Goal: Task Accomplishment & Management: Manage account settings

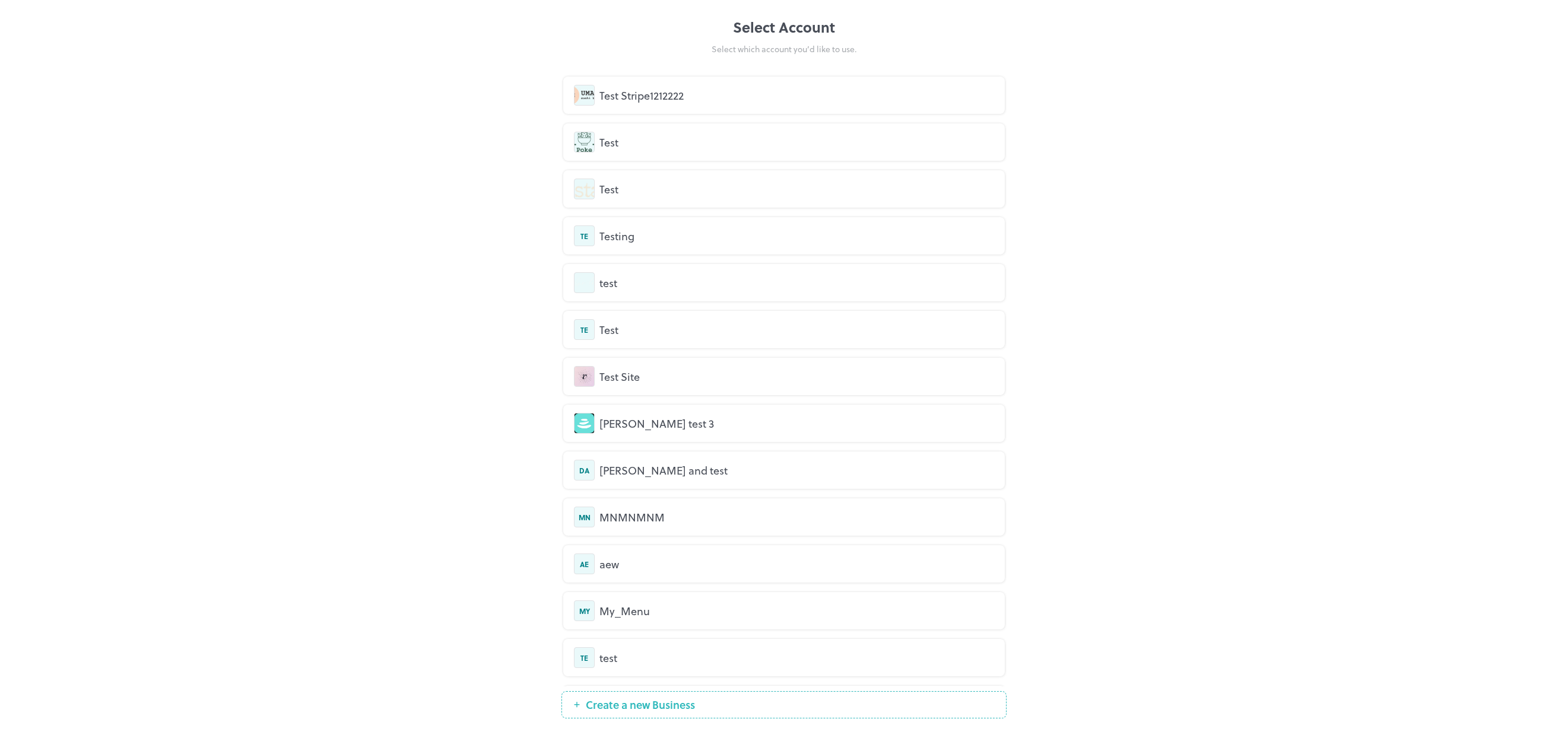
click at [657, 90] on div "Test Stripe1212222" at bounding box center [796, 94] width 394 height 16
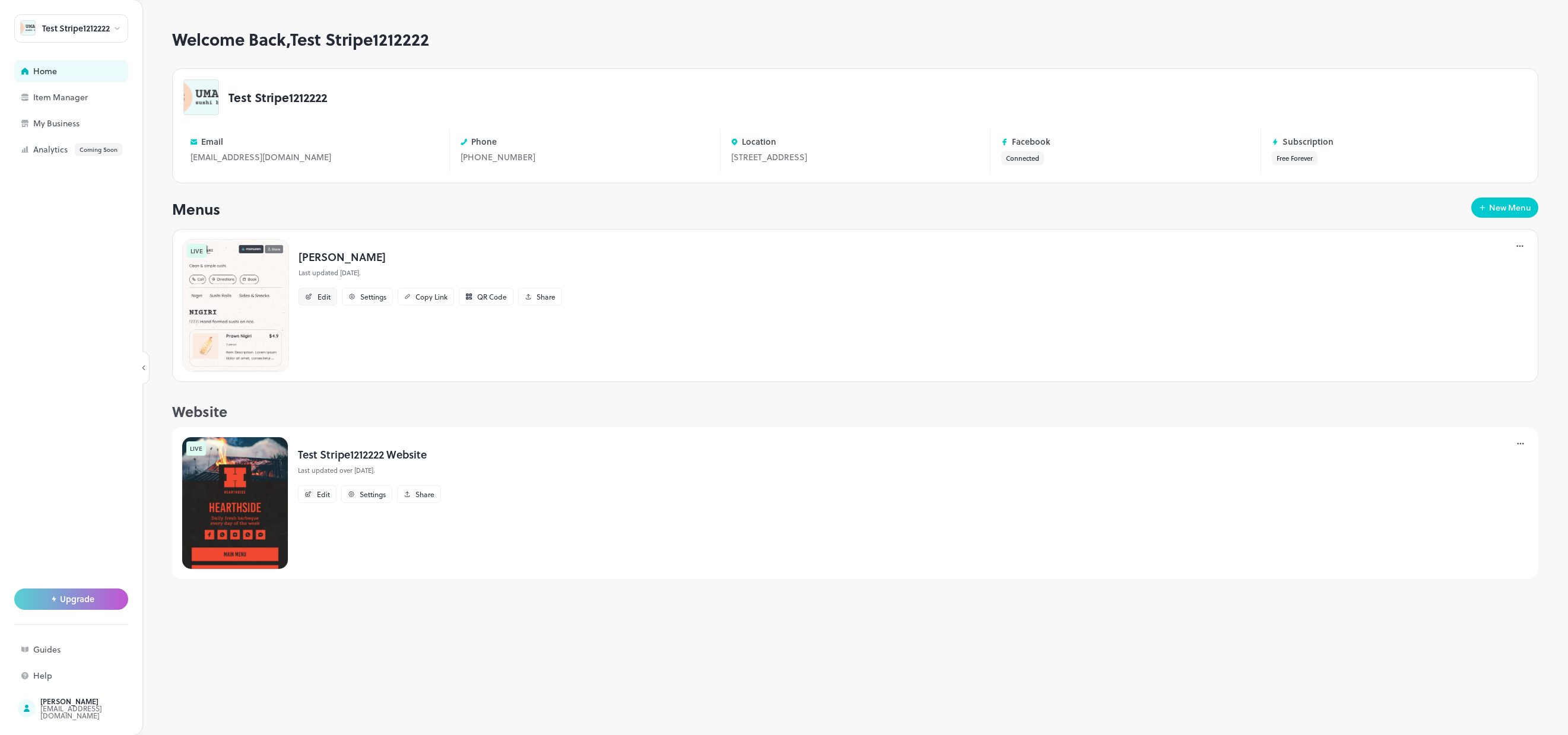
click at [308, 298] on icon at bounding box center [309, 295] width 3 height 3
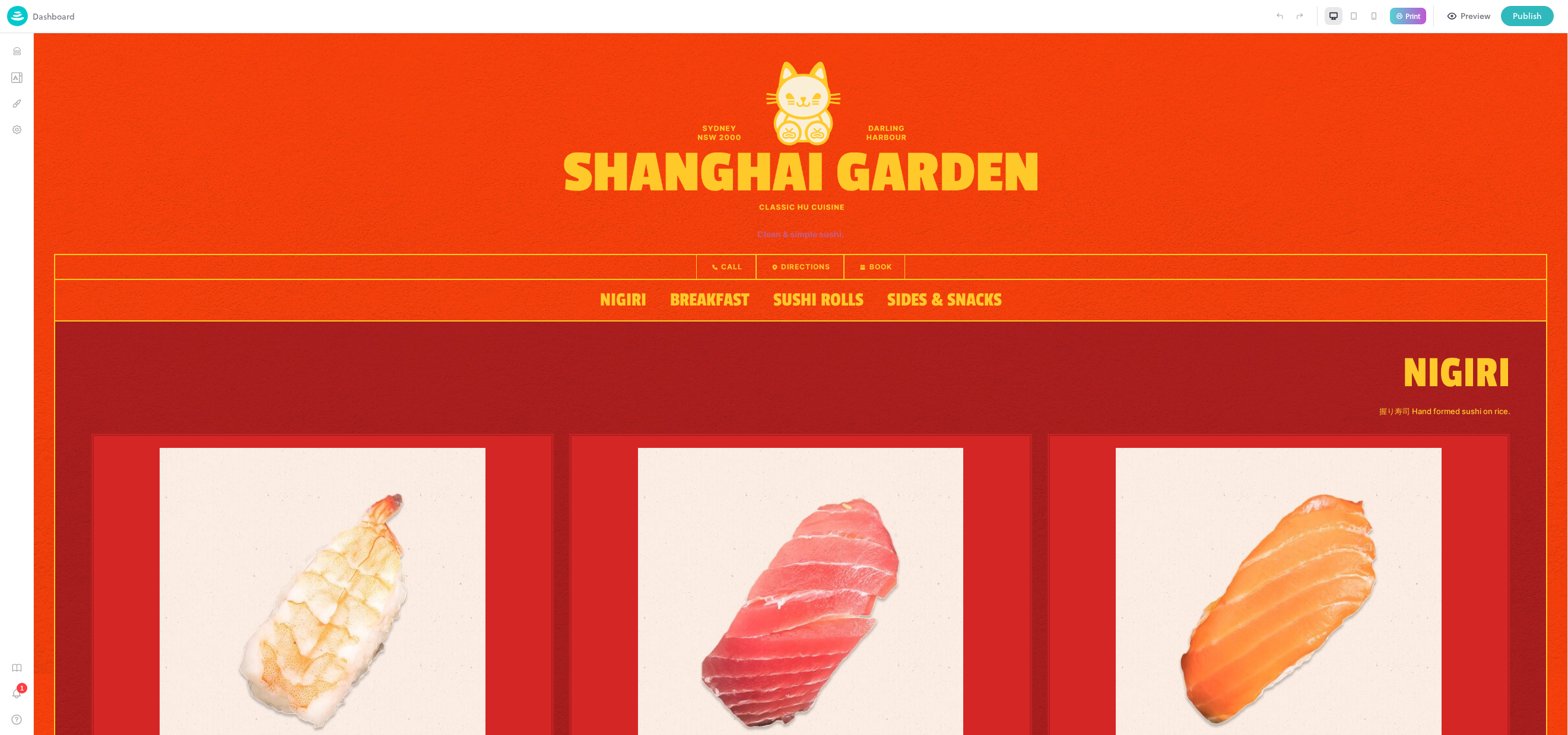
click at [1351, 18] on icon at bounding box center [1353, 16] width 6 height 7
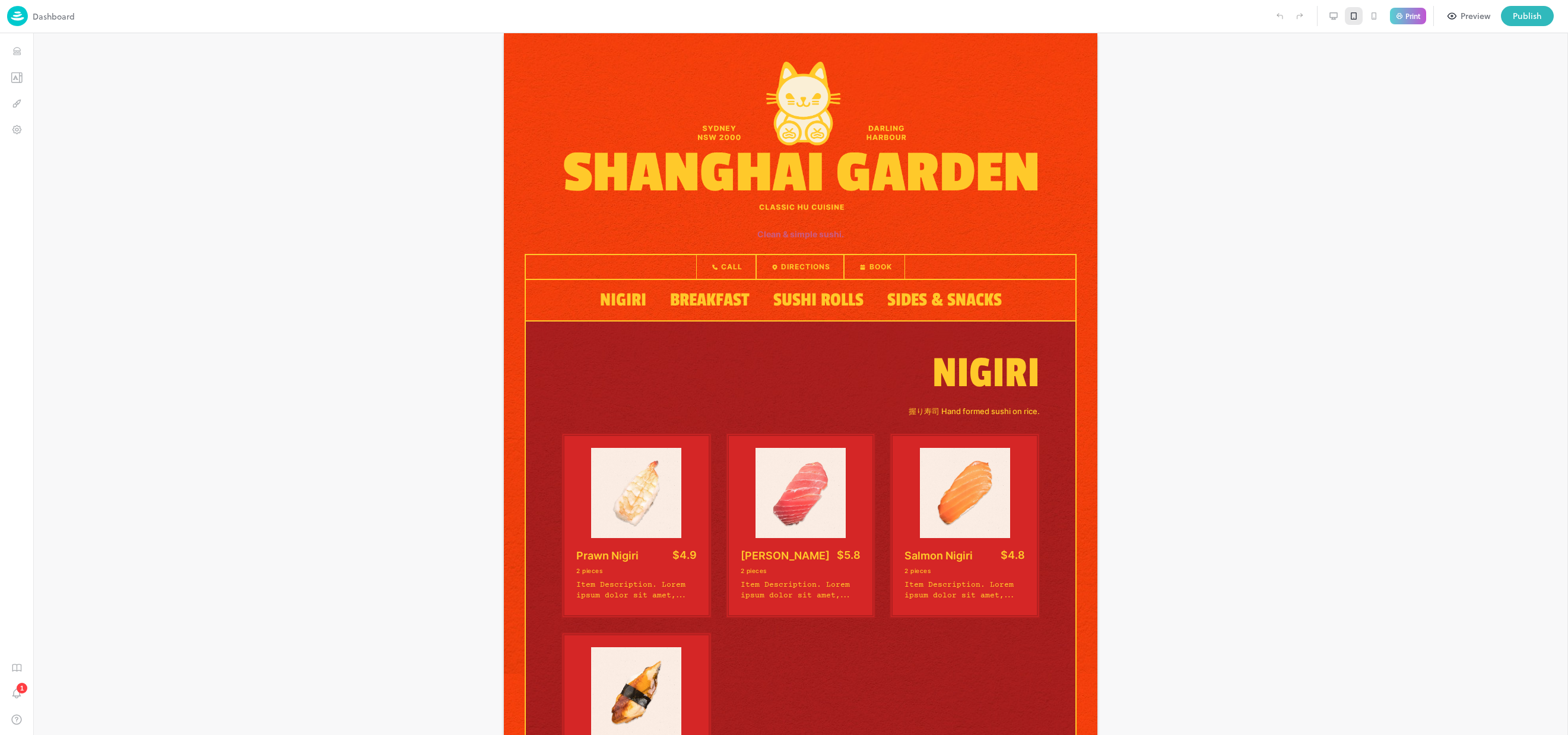
click at [1370, 18] on icon at bounding box center [1374, 16] width 9 height 9
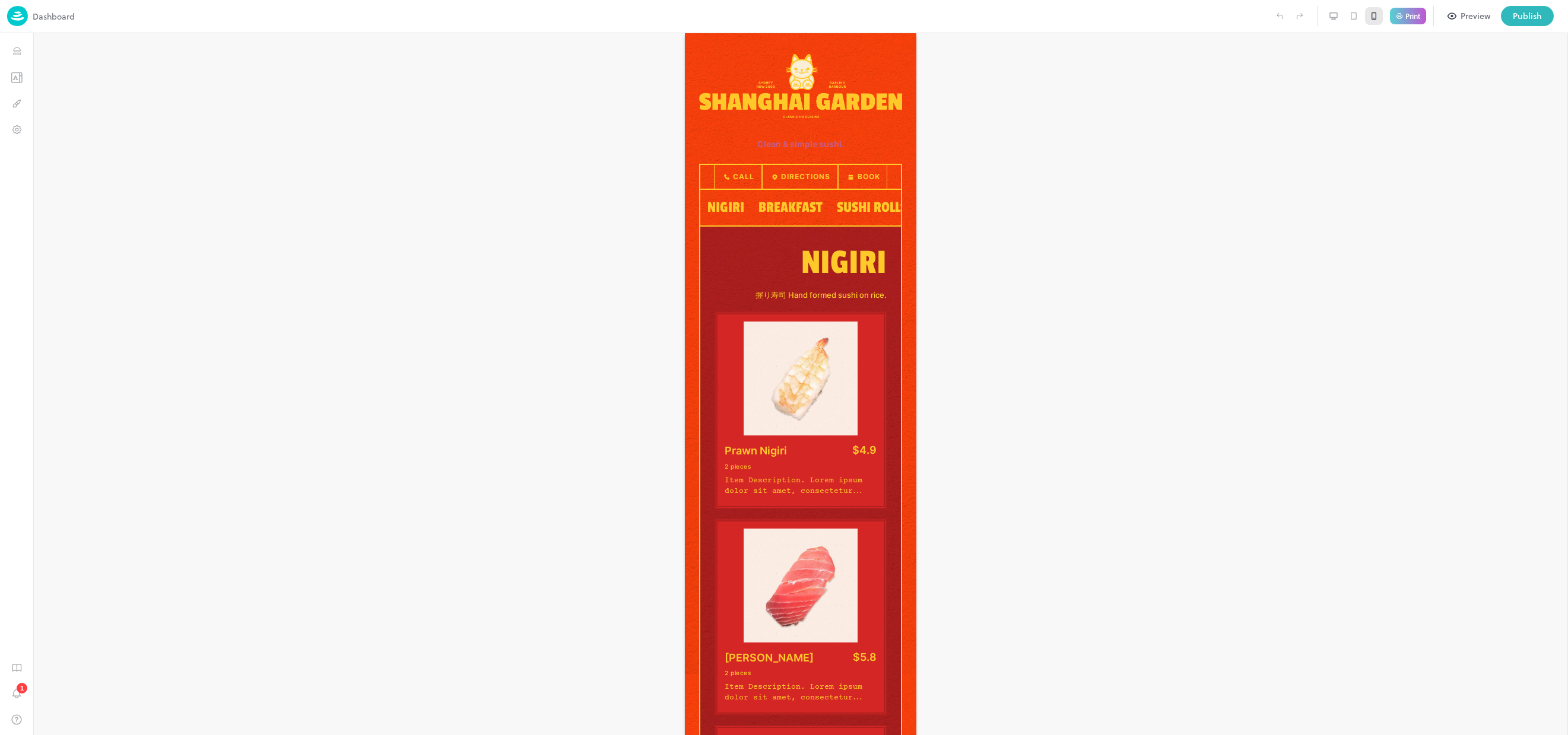
click at [1350, 14] on icon at bounding box center [1353, 16] width 9 height 9
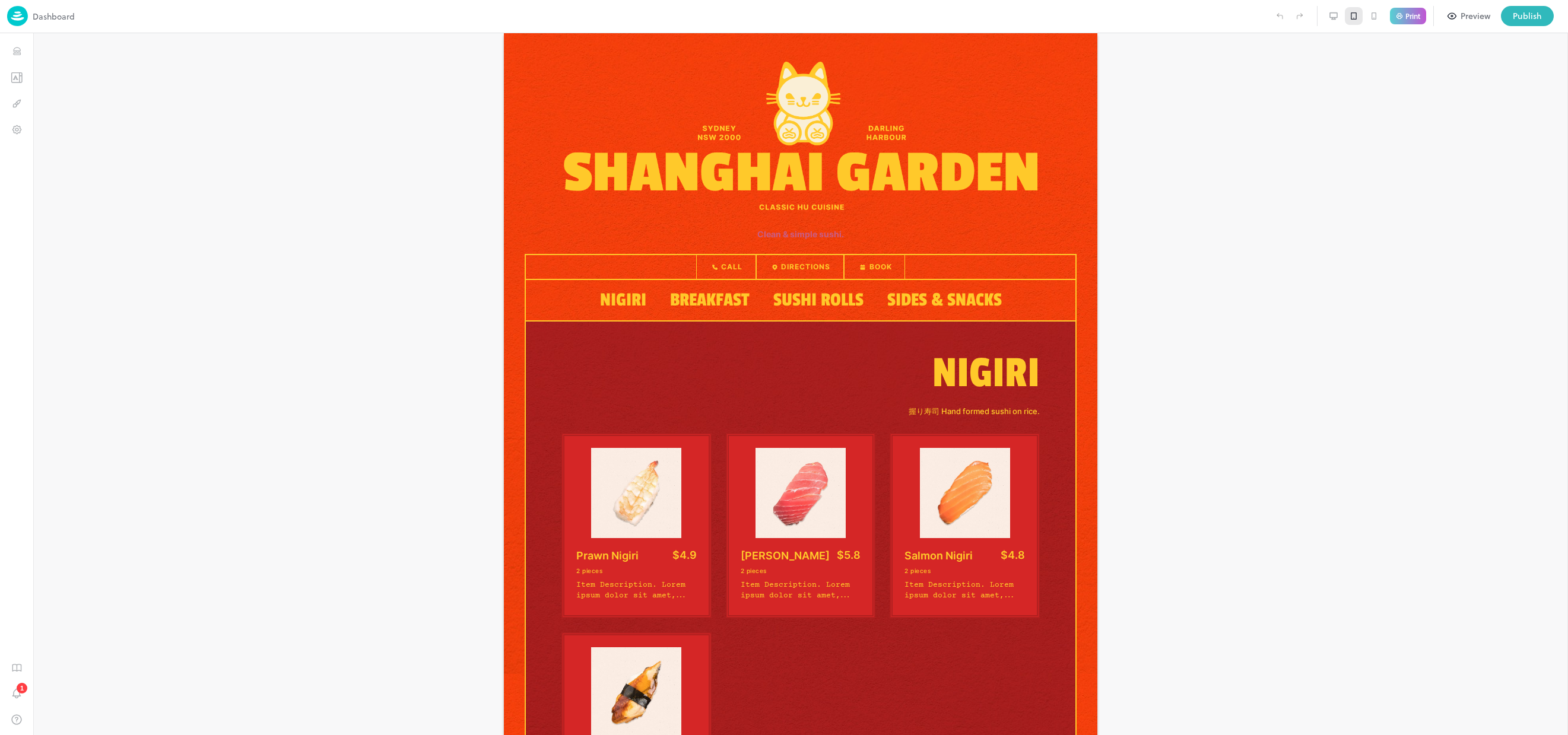
click at [1336, 17] on icon at bounding box center [1333, 16] width 9 height 9
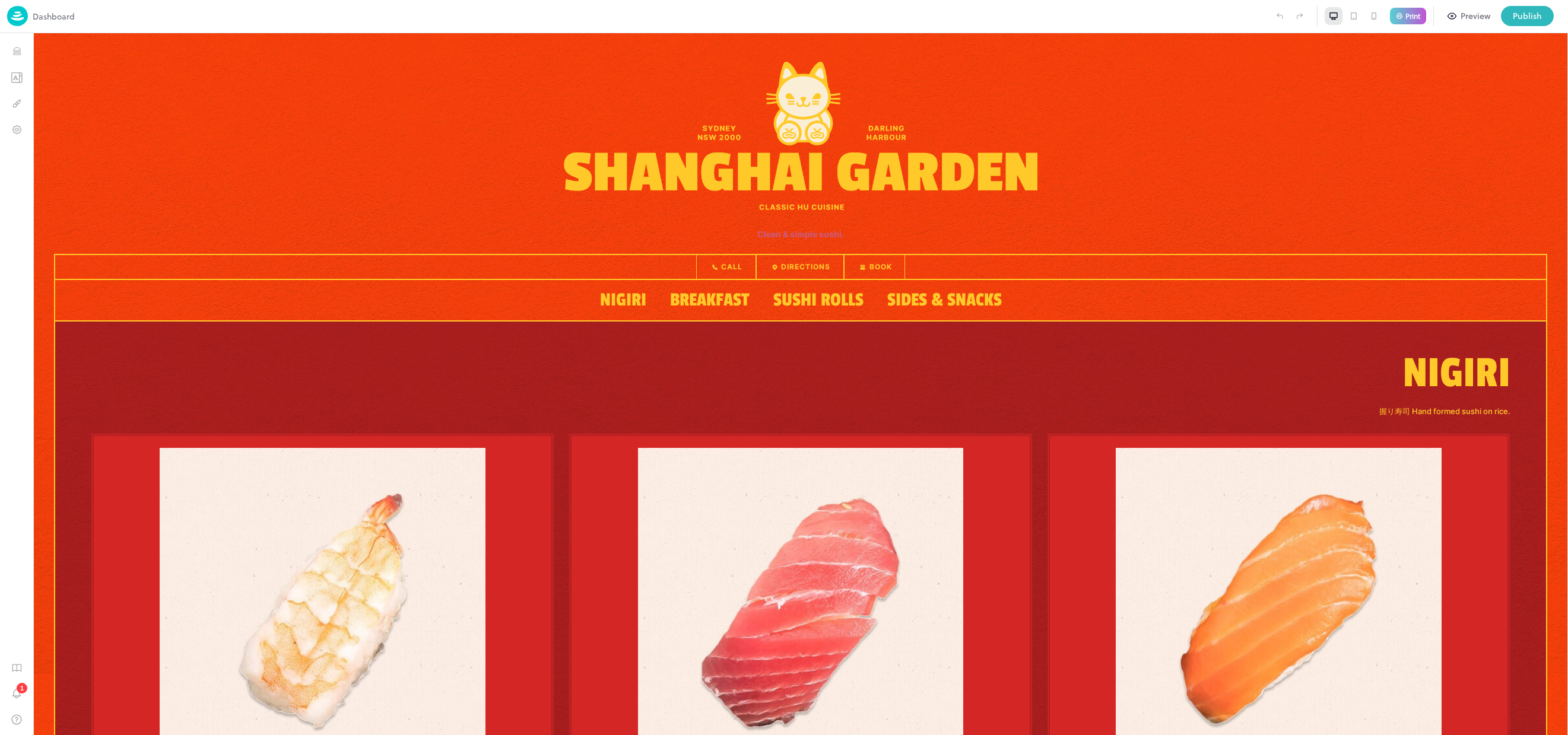
click at [1352, 17] on icon at bounding box center [1353, 16] width 9 height 9
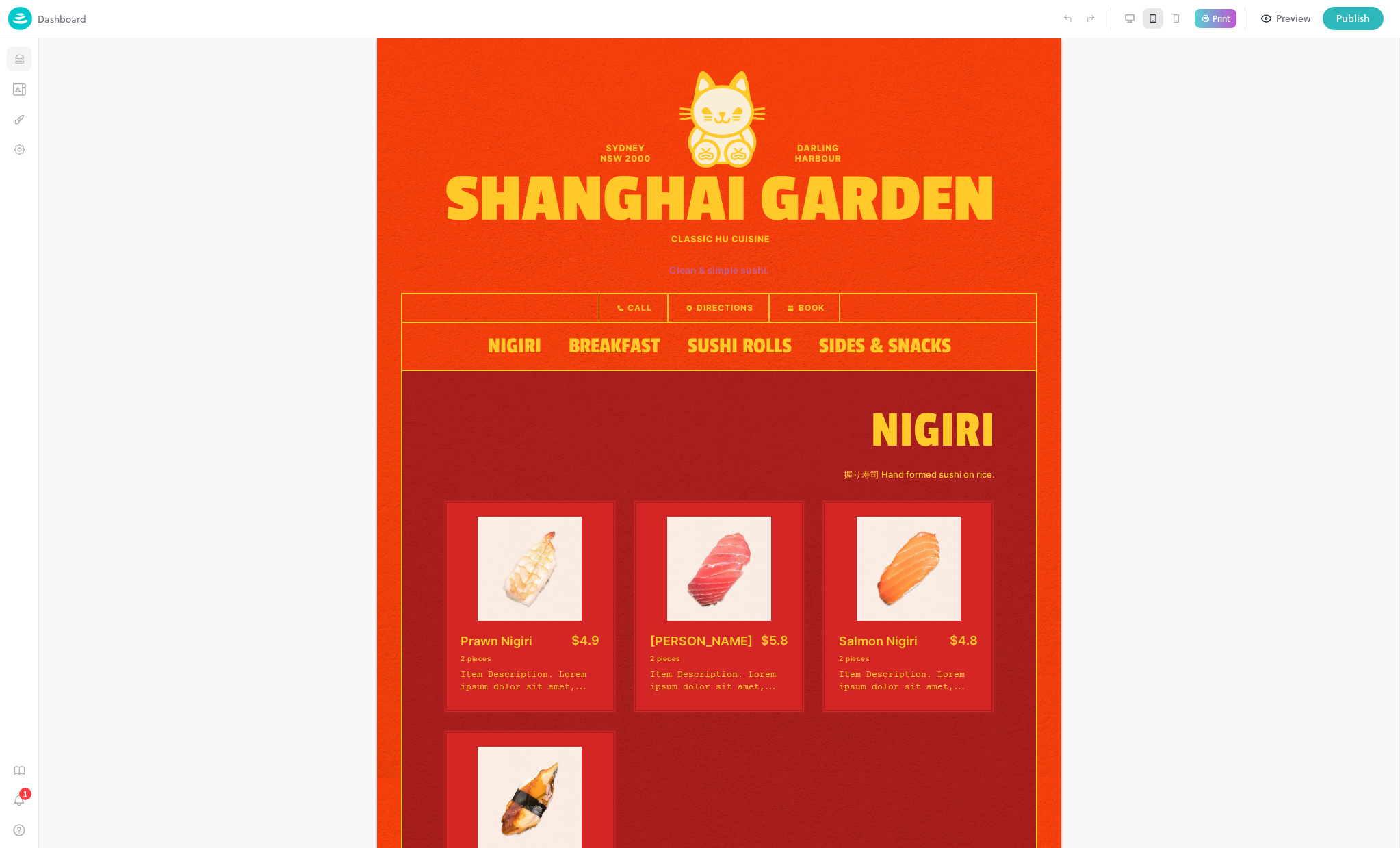
click at [19, 59] on icon "Items" at bounding box center [20, 59] width 13 height 13
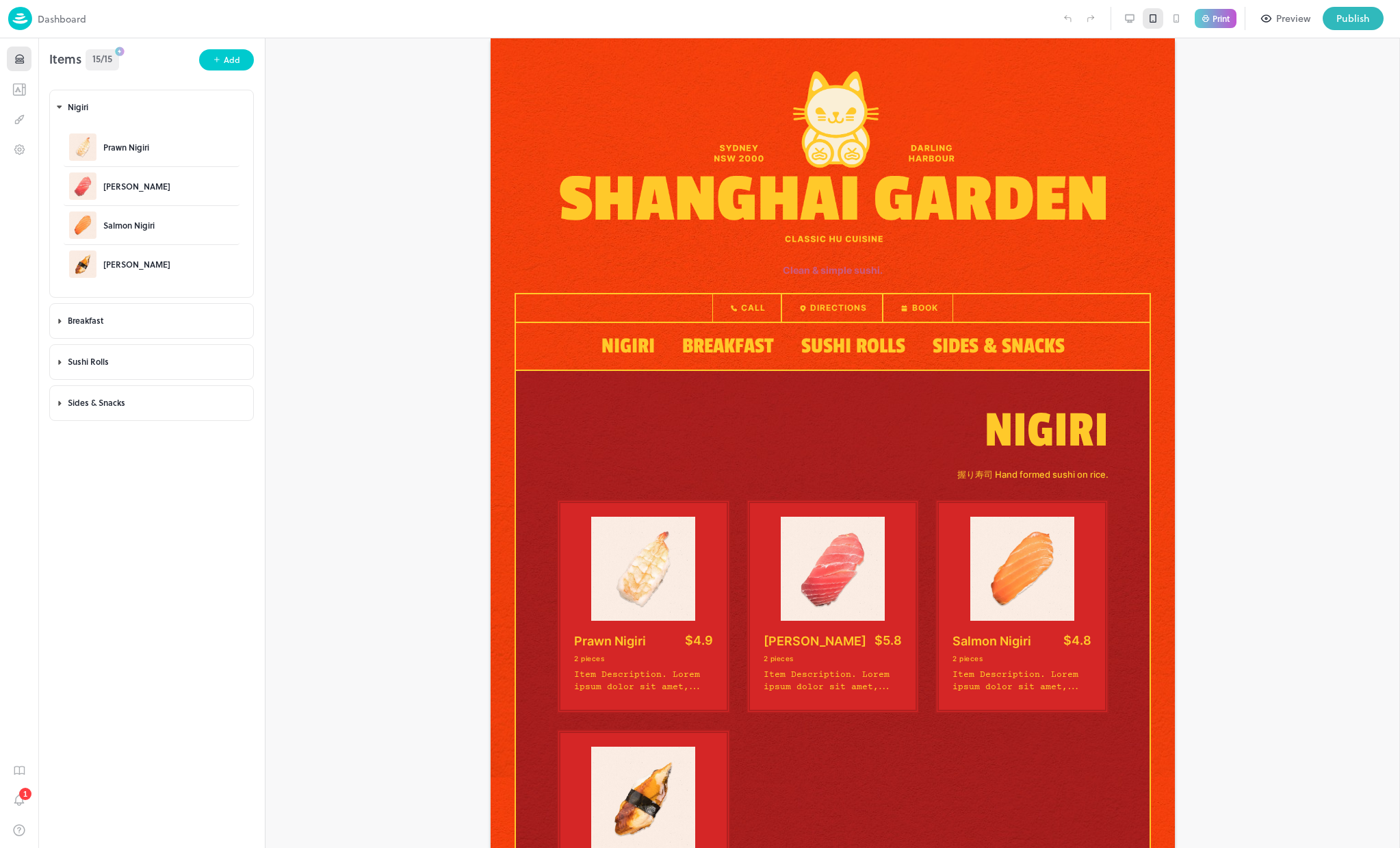
click at [1131, 20] on icon at bounding box center [1130, 18] width 9 height 6
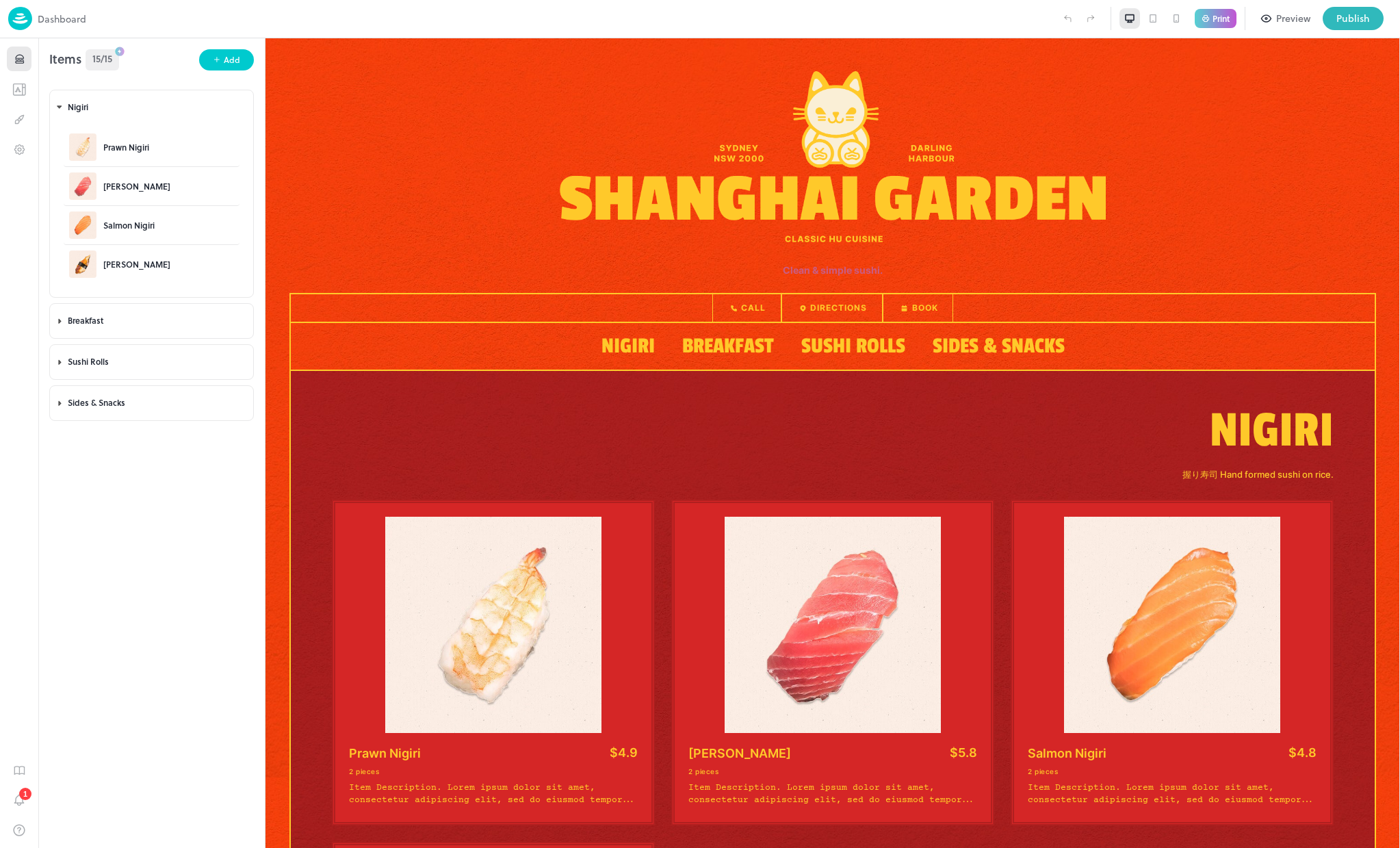
click at [1155, 17] on icon at bounding box center [1152, 18] width 10 height 10
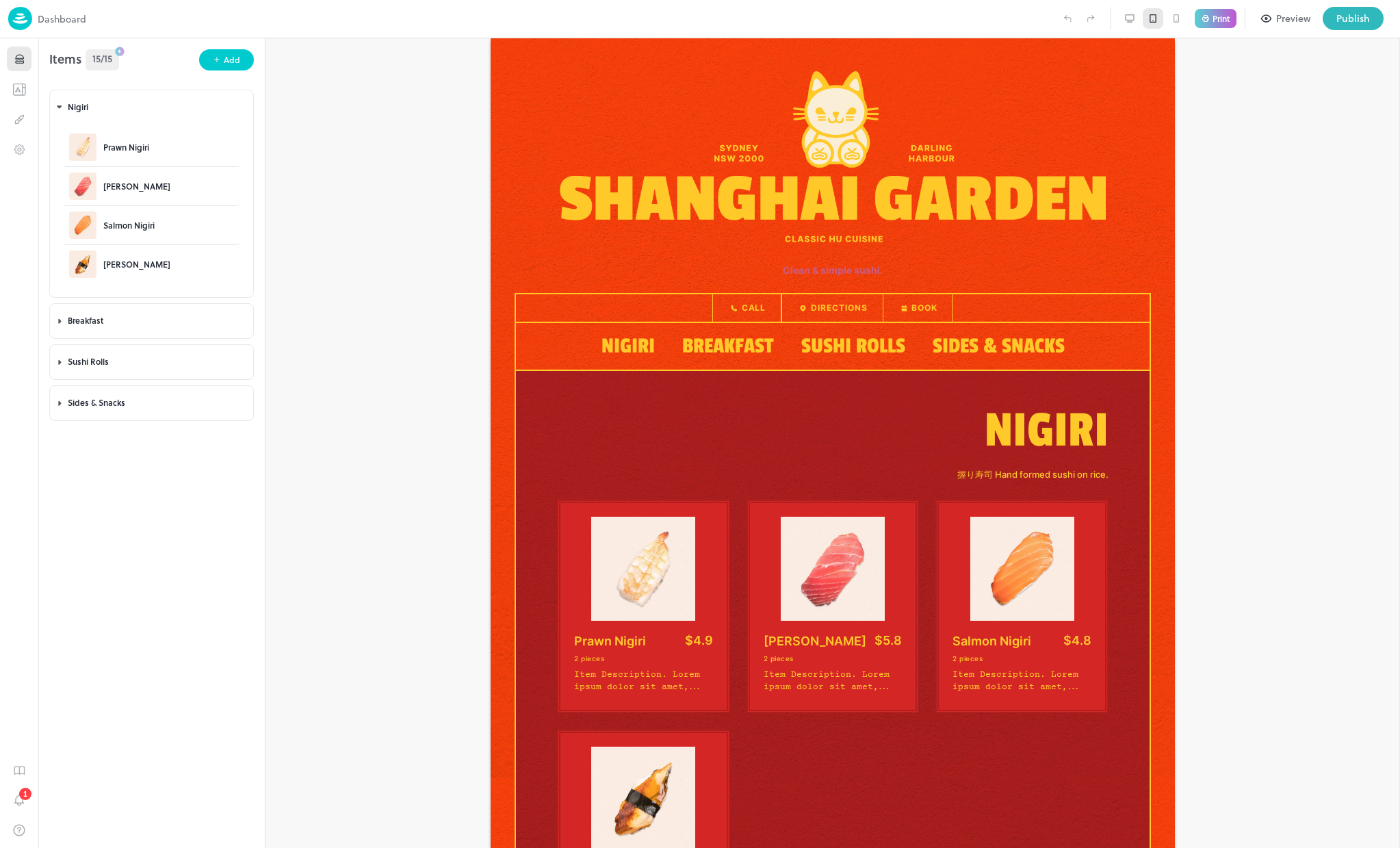
click at [1141, 20] on div at bounding box center [1153, 19] width 67 height 21
click at [1140, 19] on div at bounding box center [1130, 19] width 21 height 21
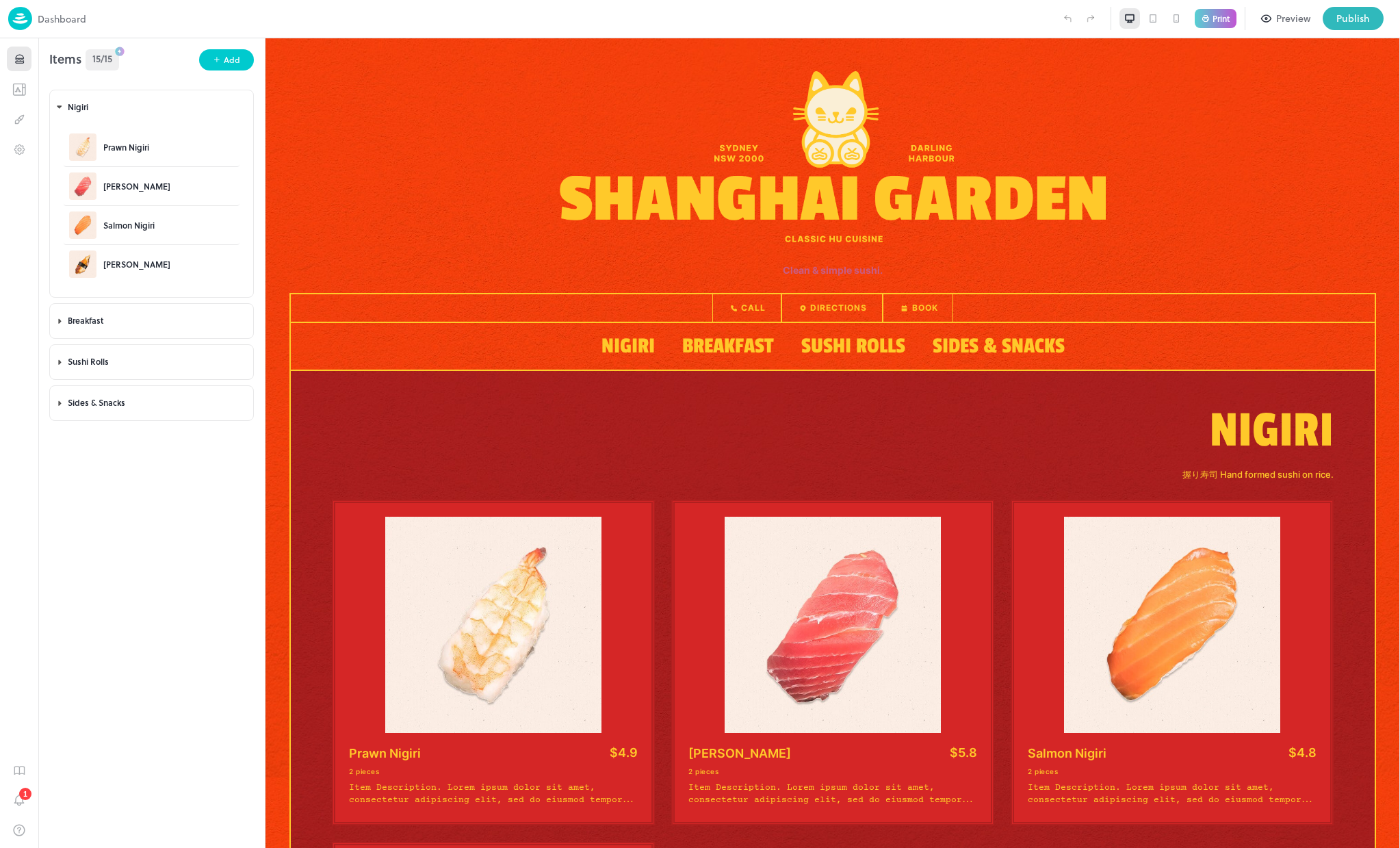
click at [1131, 19] on icon at bounding box center [1129, 18] width 10 height 10
click at [1148, 22] on icon at bounding box center [1152, 18] width 10 height 10
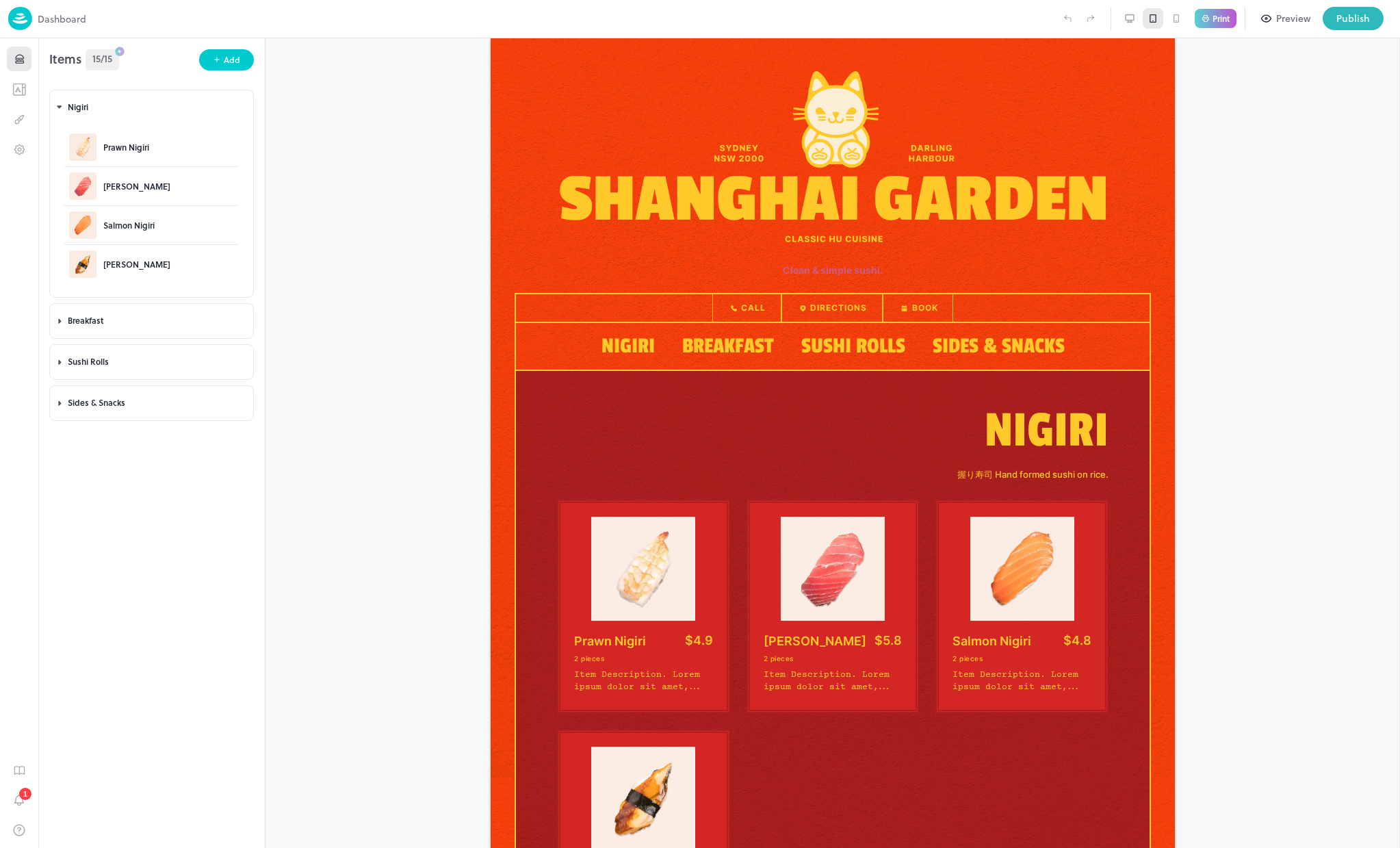
click at [1126, 23] on icon at bounding box center [1129, 18] width 10 height 10
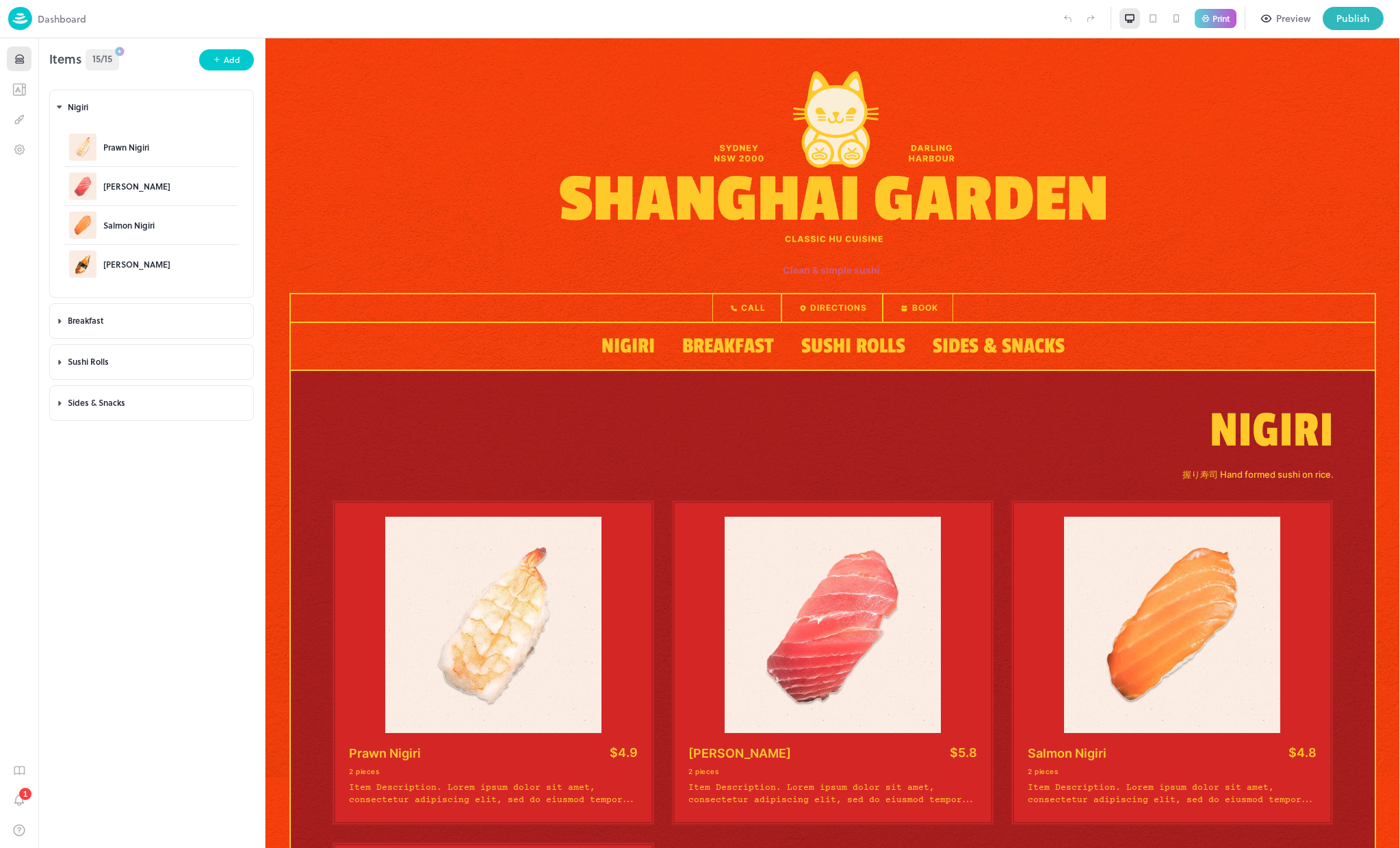
click at [1151, 18] on icon at bounding box center [1152, 18] width 10 height 10
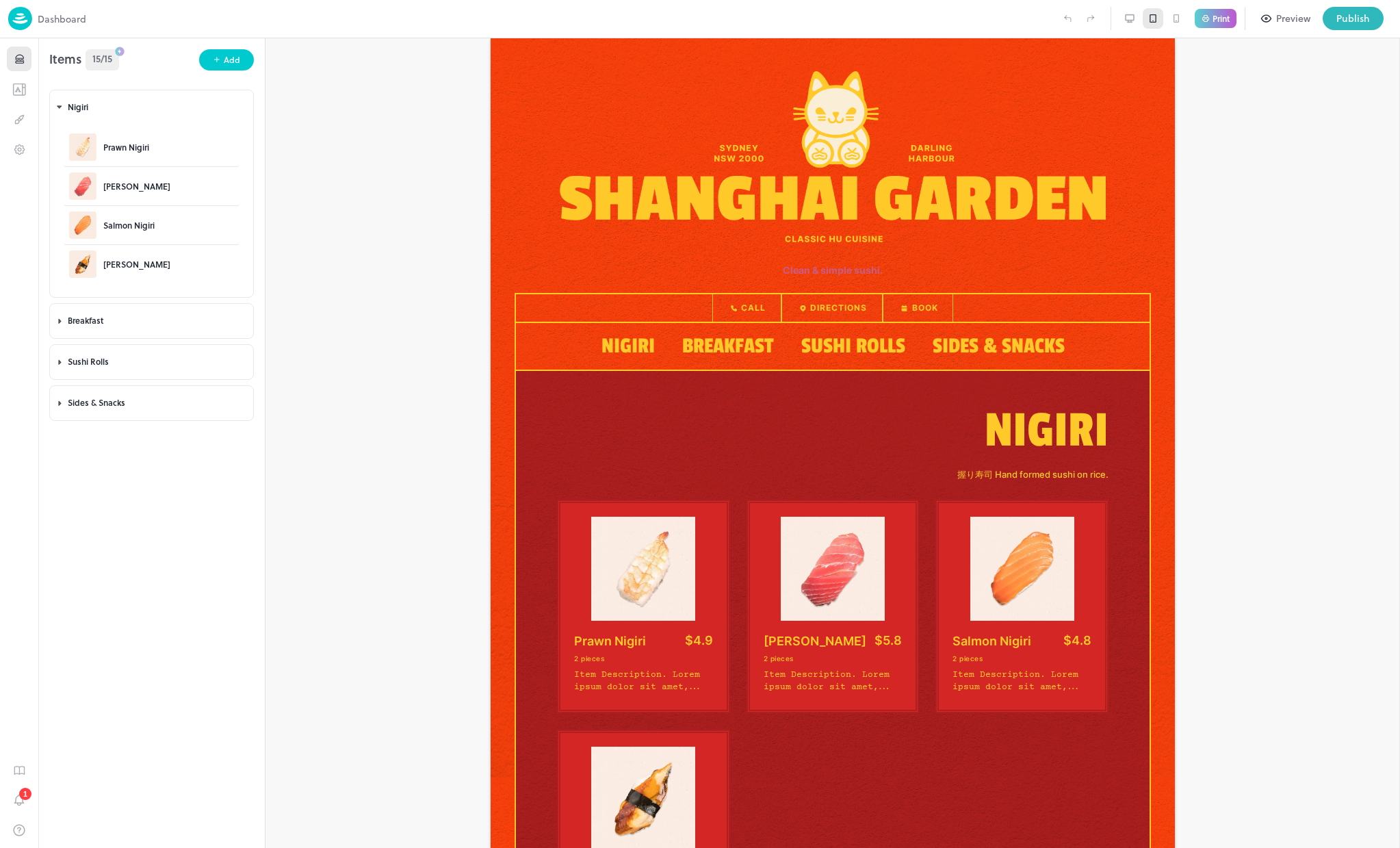
click at [1177, 20] on icon at bounding box center [1176, 18] width 10 height 10
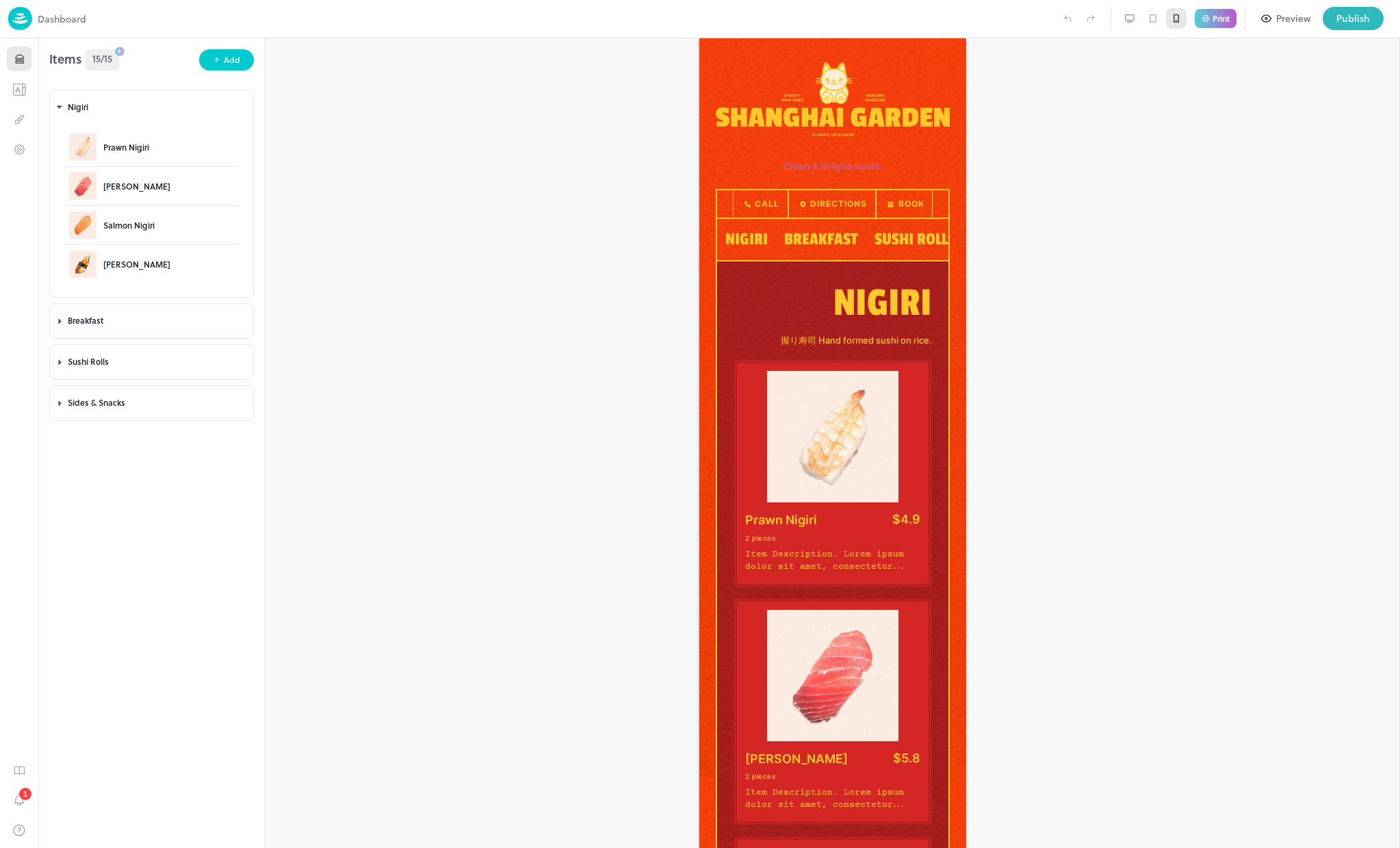
click at [1136, 21] on div at bounding box center [1130, 19] width 21 height 21
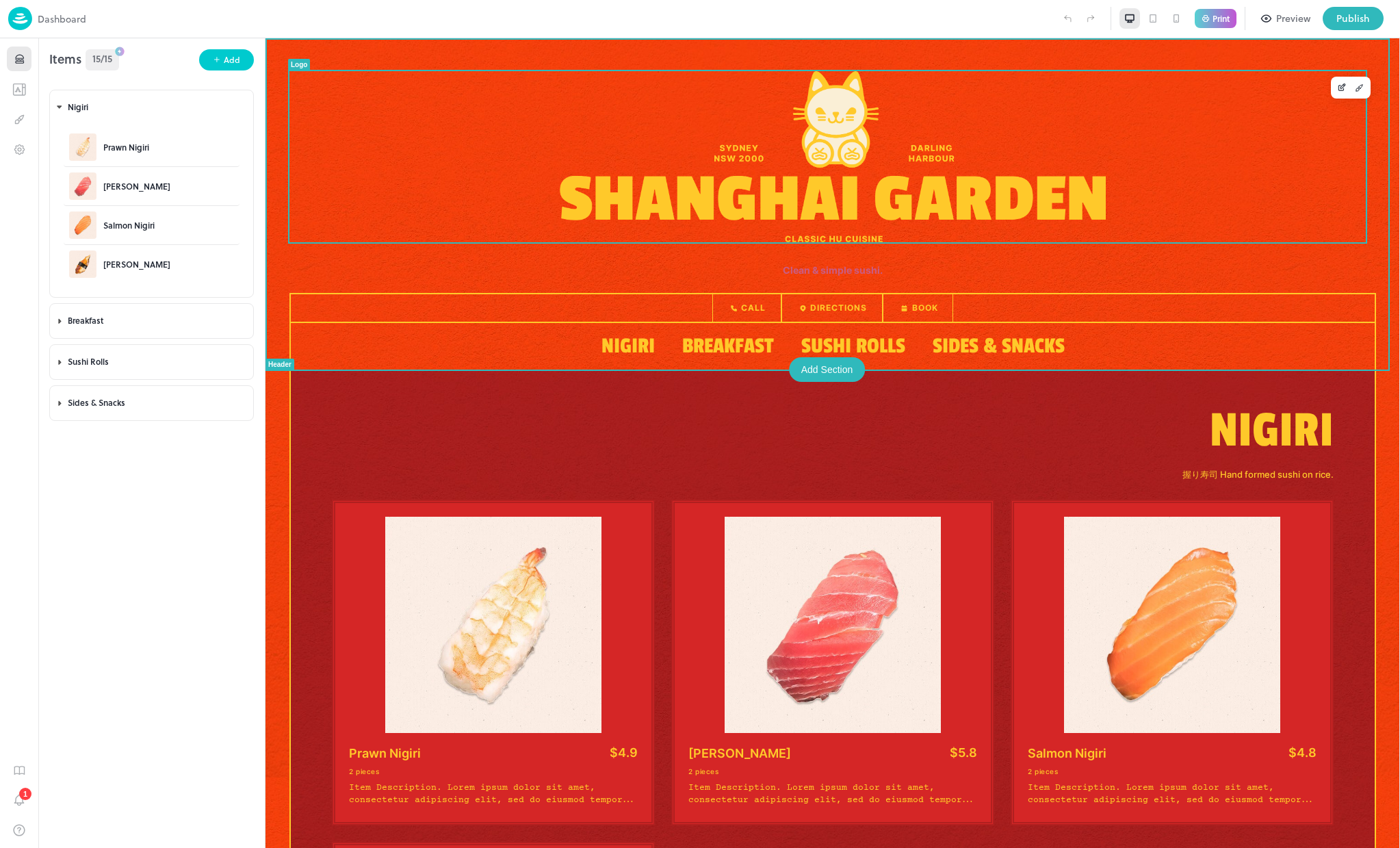
click at [1067, 176] on img at bounding box center [833, 156] width 546 height 171
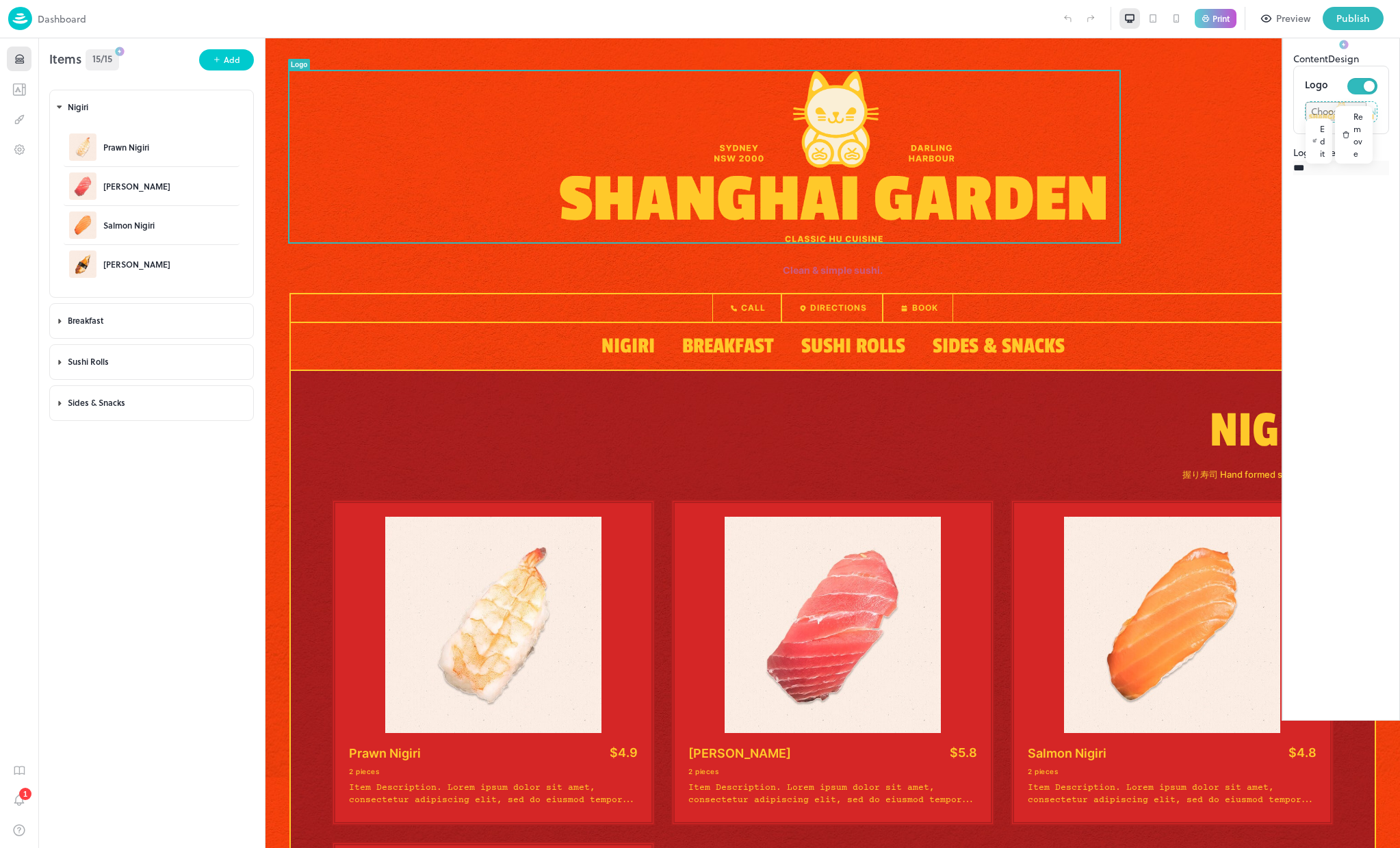
click at [1155, 18] on icon at bounding box center [1152, 18] width 10 height 10
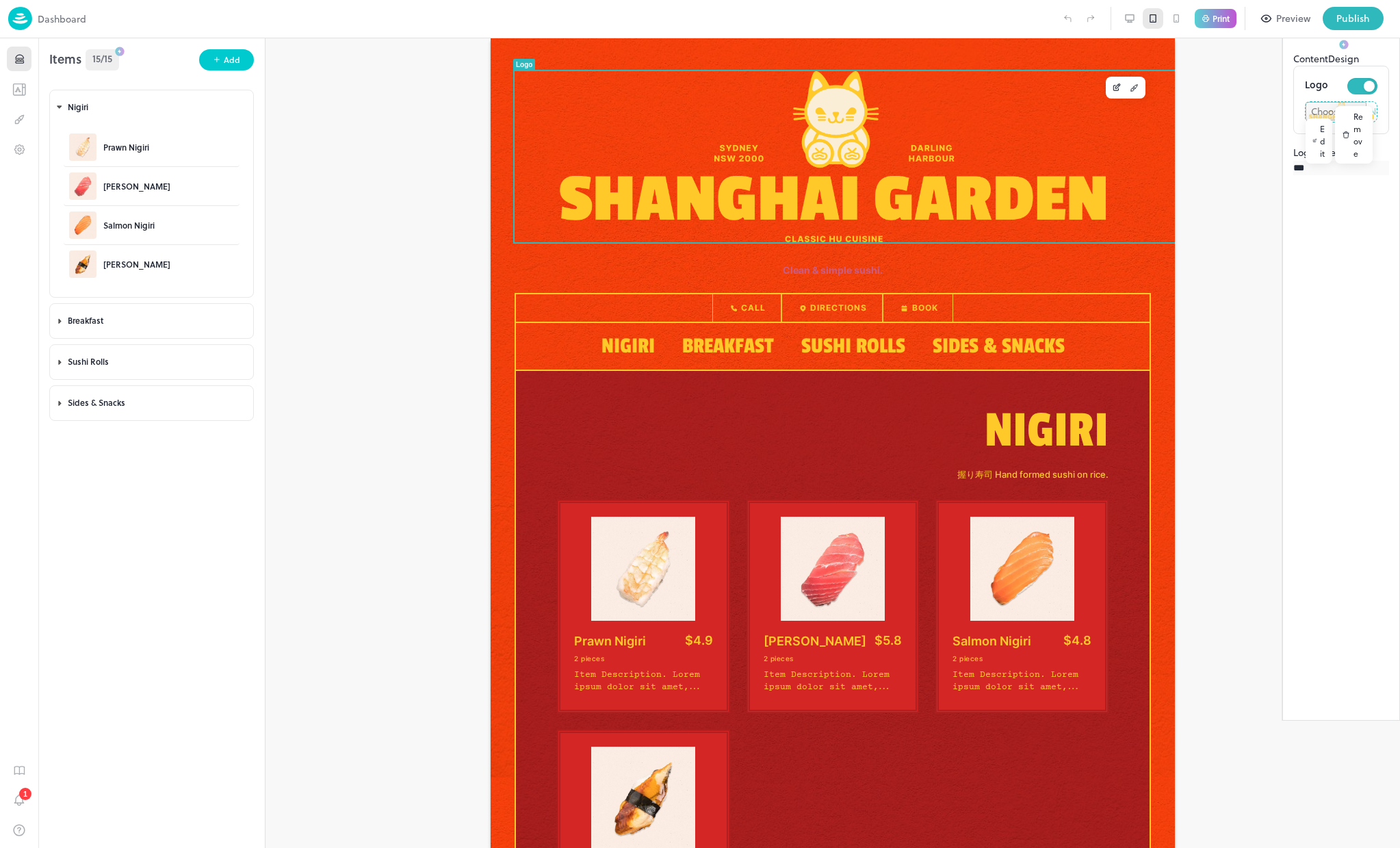
click at [1377, 32] on icon at bounding box center [1381, 24] width 16 height 16
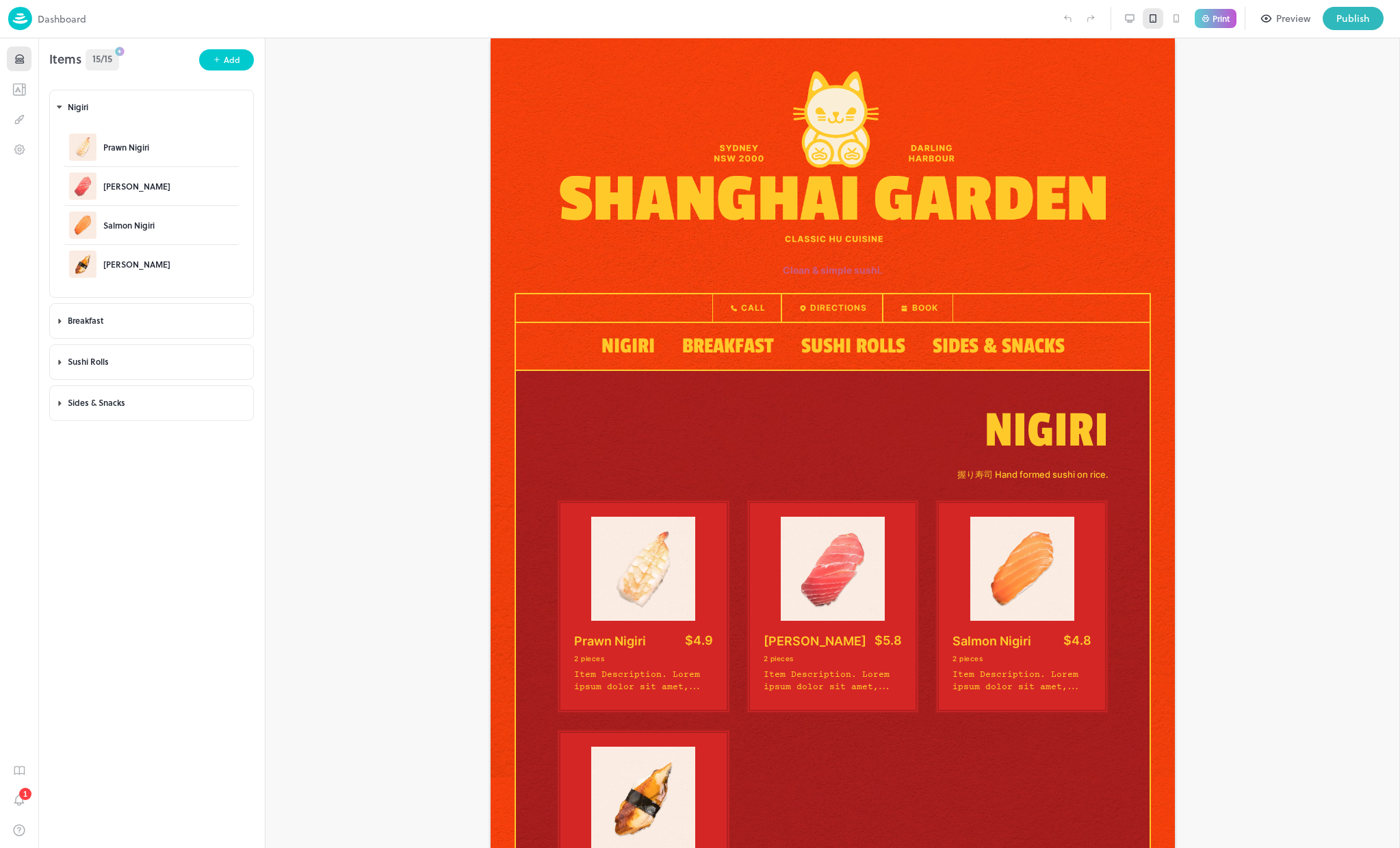
click at [1121, 19] on div at bounding box center [1130, 19] width 21 height 21
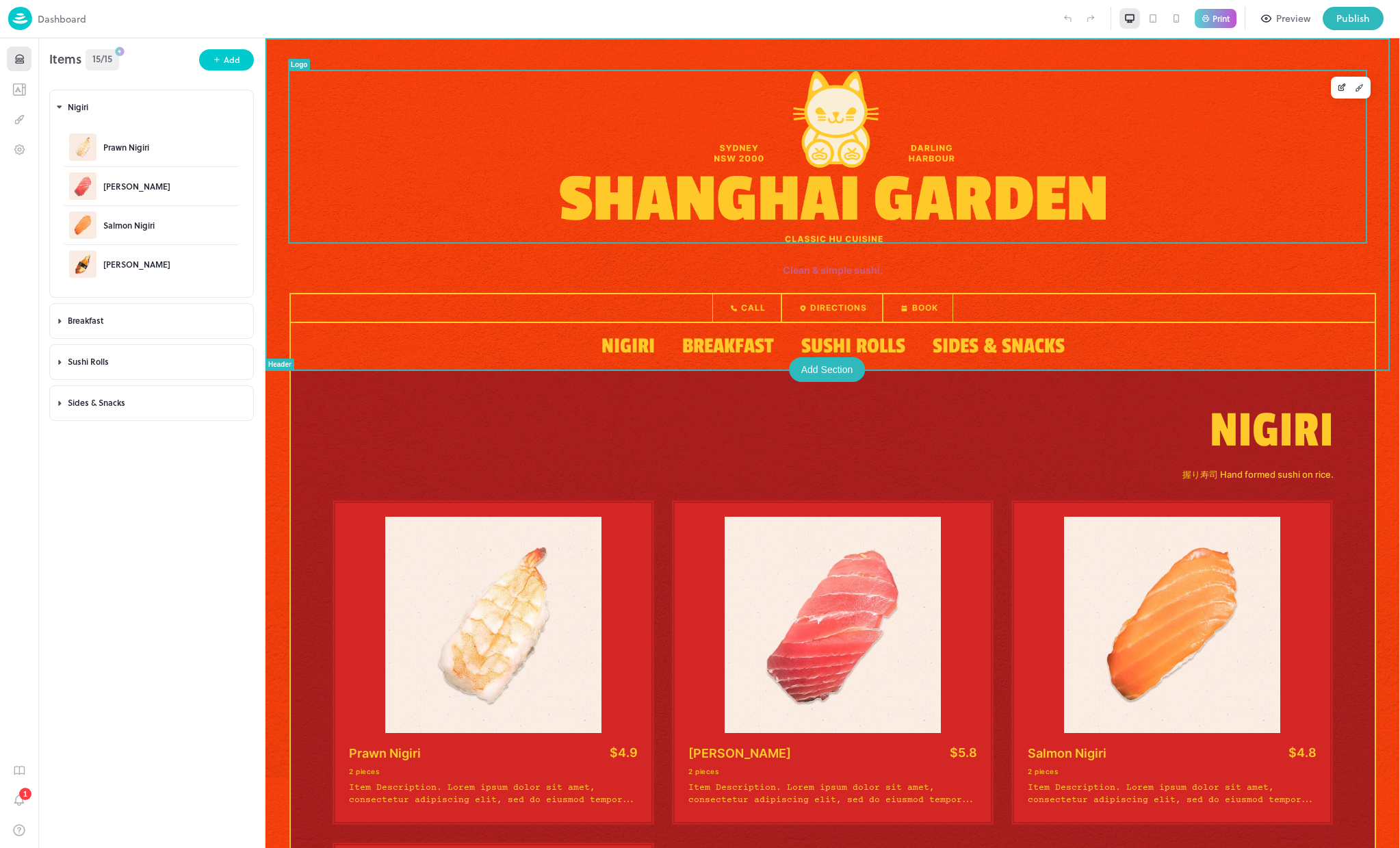
click at [1046, 208] on img at bounding box center [833, 156] width 546 height 171
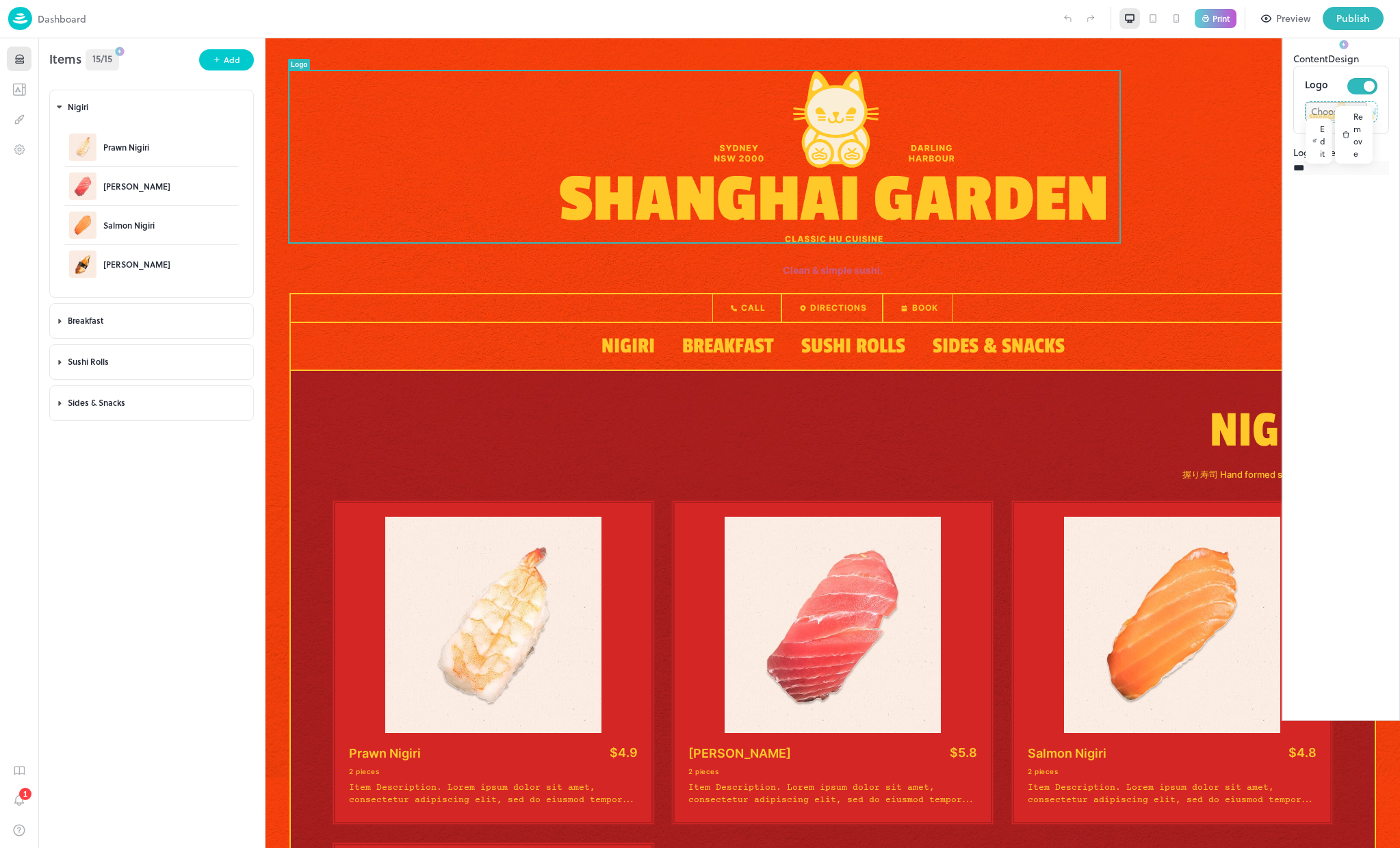
click at [1390, 63] on div "Logo Content Design Logo Edit Remove Logo Size *** ​" at bounding box center [1341, 361] width 117 height 721
click at [1381, 32] on icon at bounding box center [1381, 24] width 16 height 16
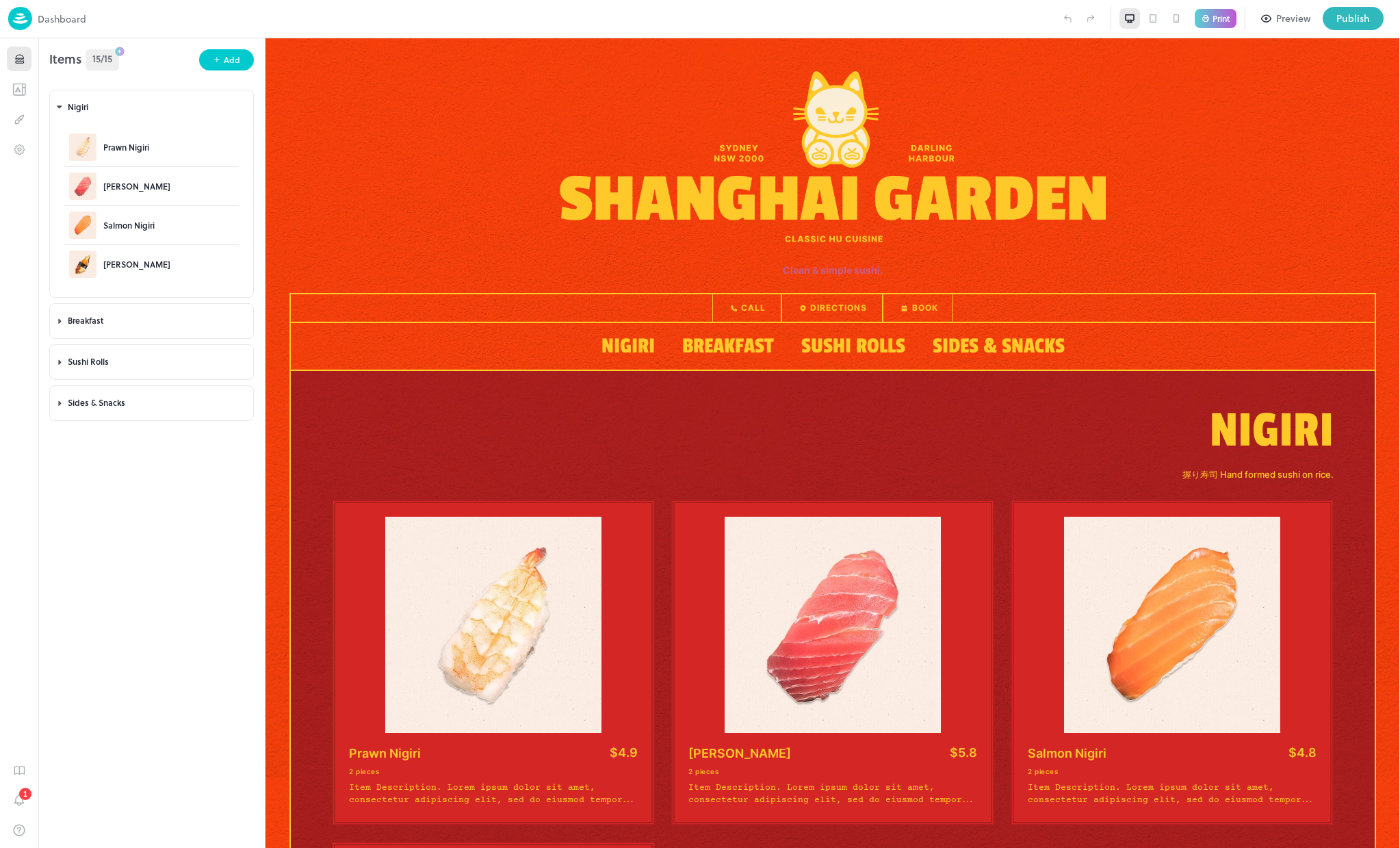
click at [998, 21] on div at bounding box center [570, 18] width 970 height 23
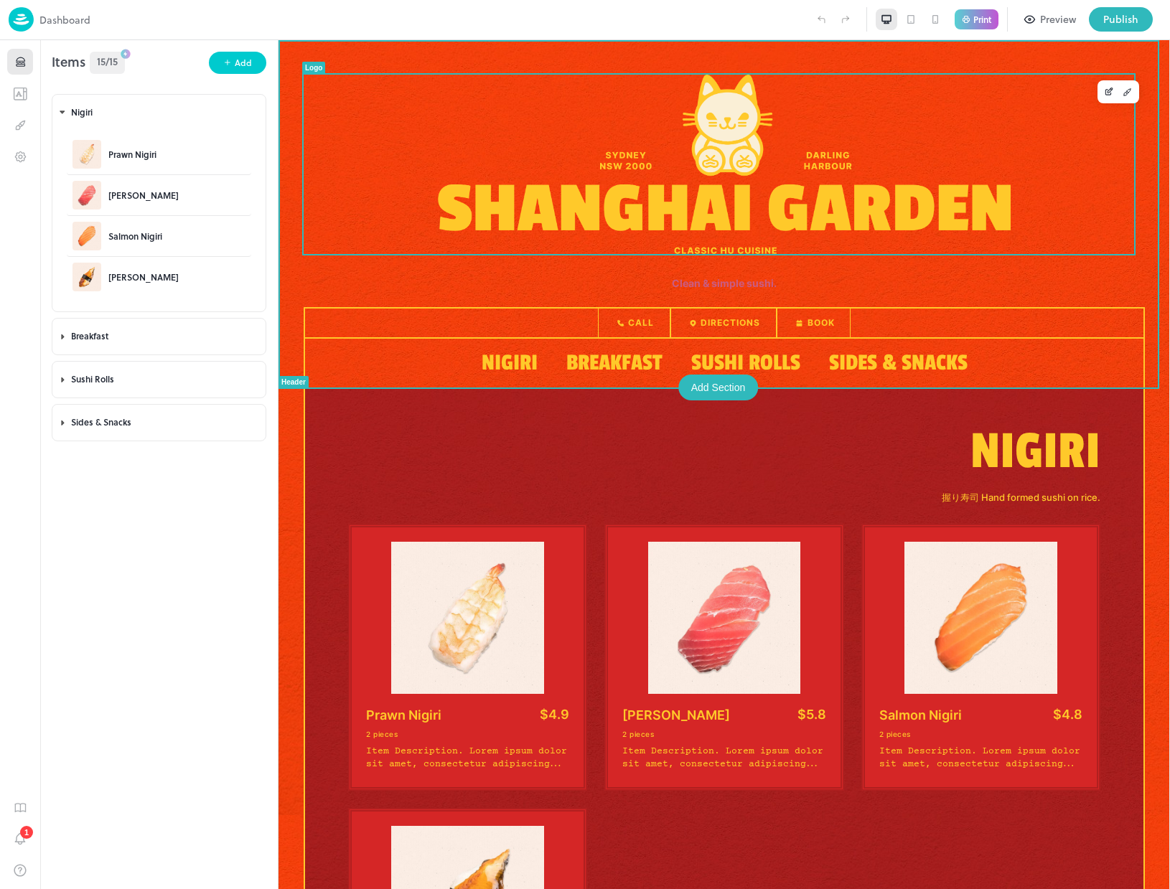
click at [905, 220] on img at bounding box center [724, 164] width 573 height 179
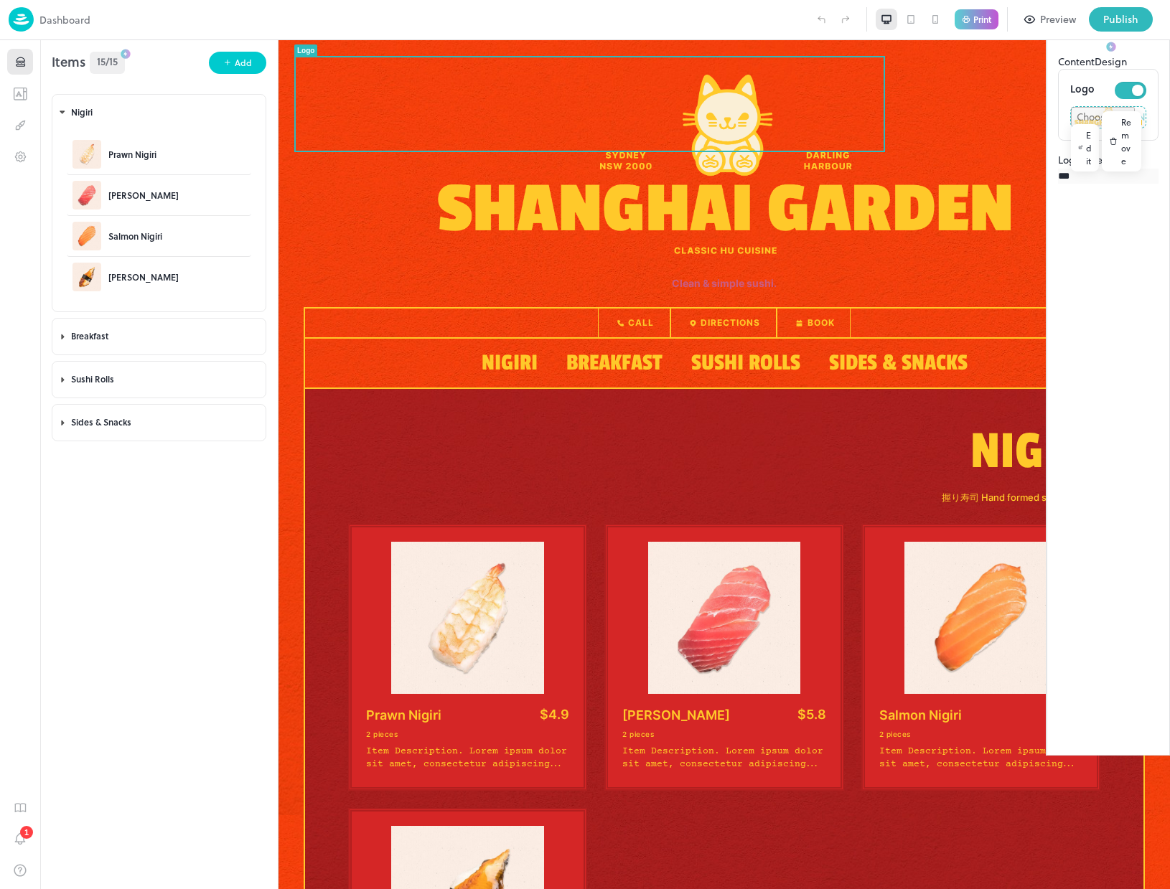
click at [1163, 66] on div "Logo Content Design Logo Edit Remove Logo Size *** ​" at bounding box center [1107, 378] width 123 height 756
click at [1154, 34] on icon at bounding box center [1149, 25] width 17 height 17
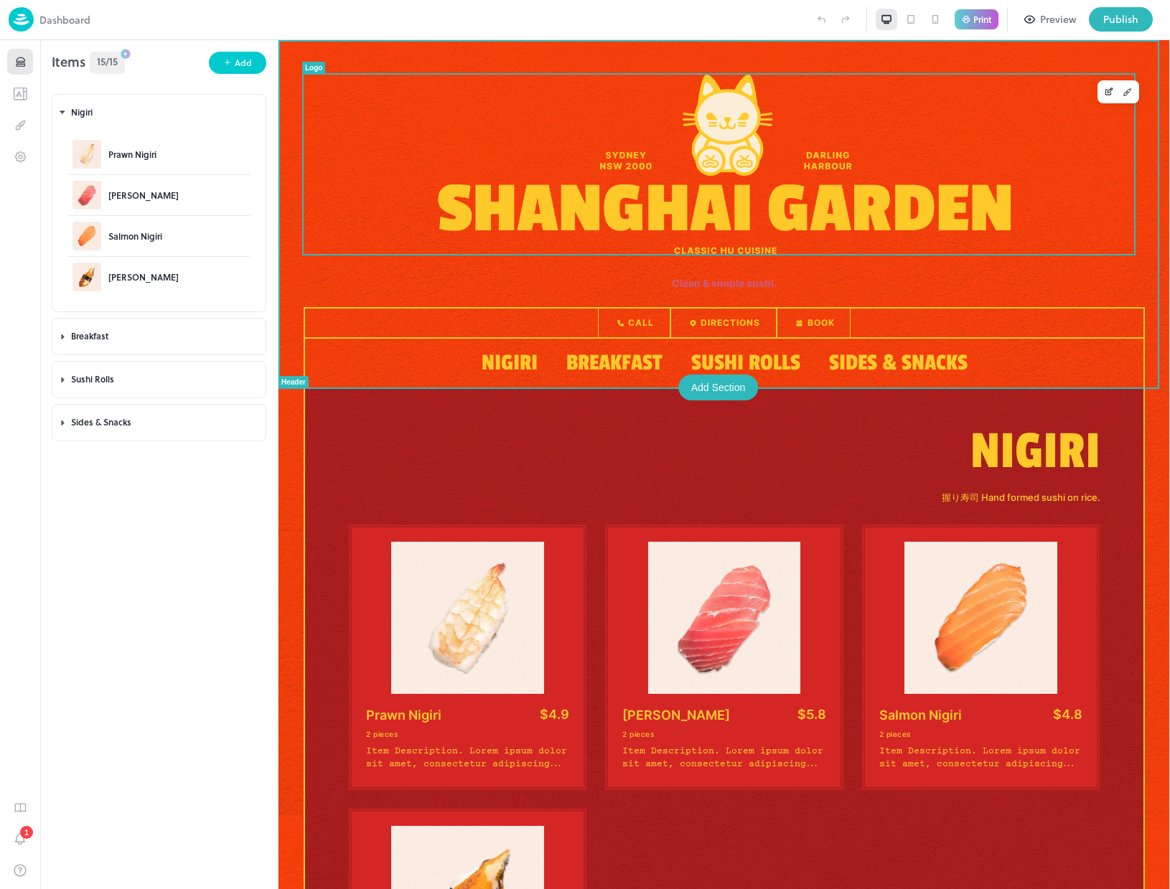
click at [999, 182] on img at bounding box center [724, 164] width 573 height 179
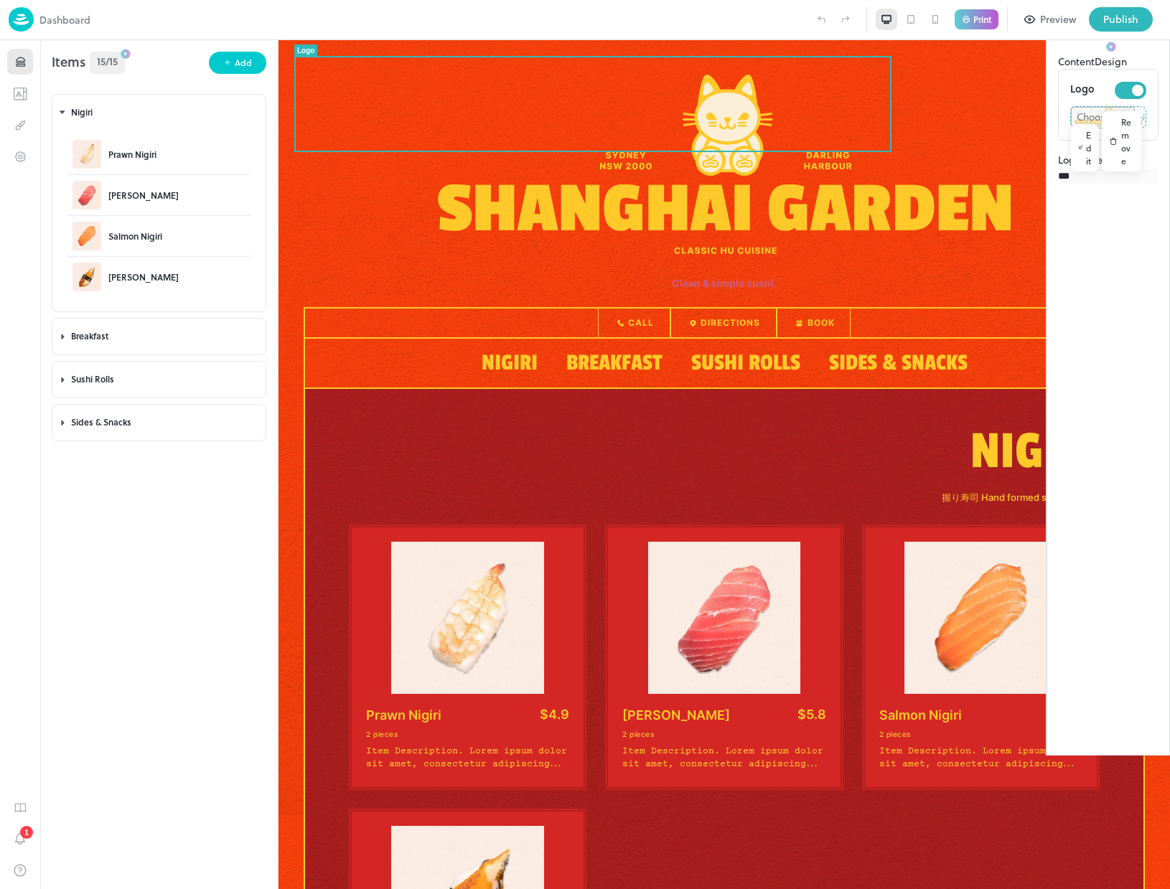
click at [1147, 34] on icon at bounding box center [1149, 25] width 17 height 17
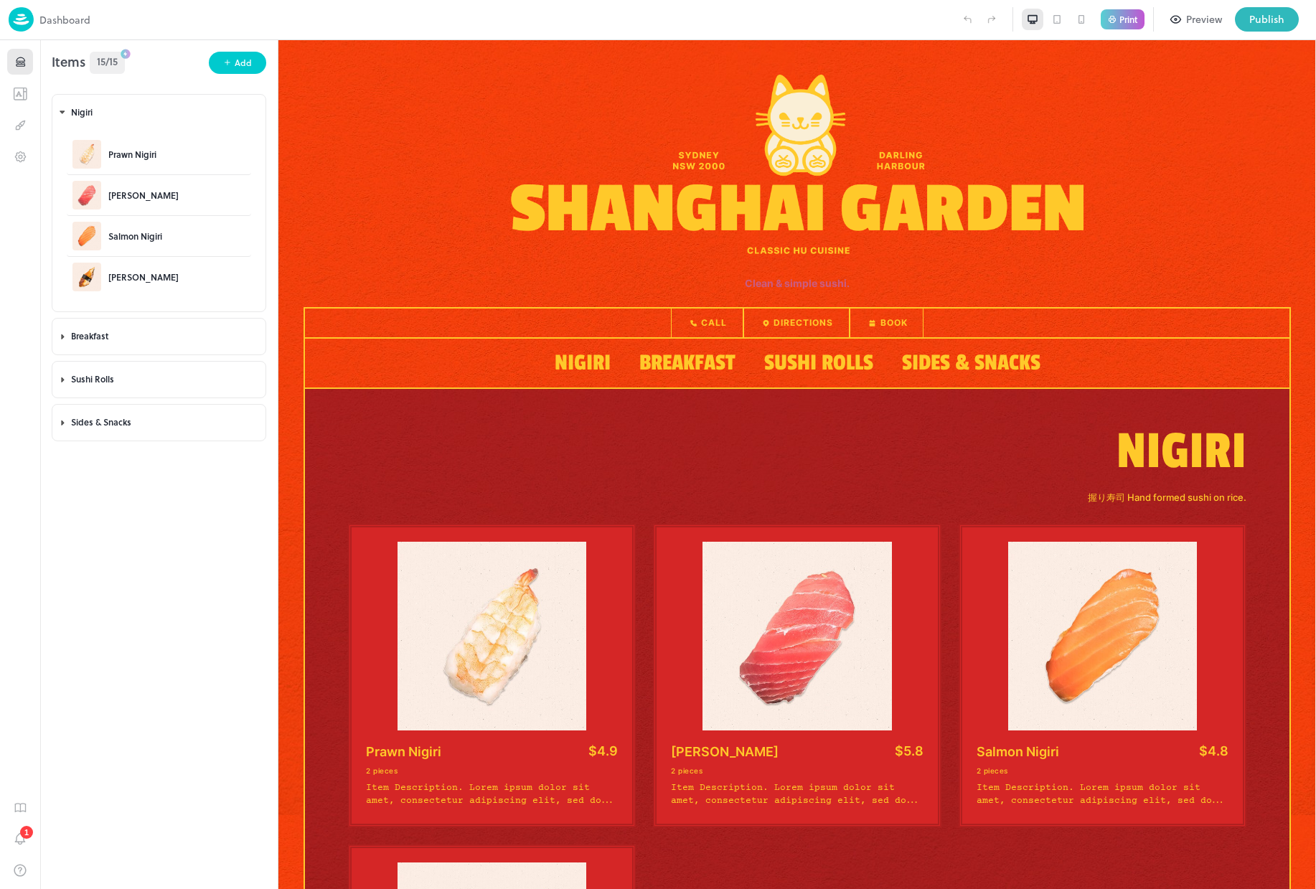
click at [881, 24] on div at bounding box center [522, 19] width 865 height 24
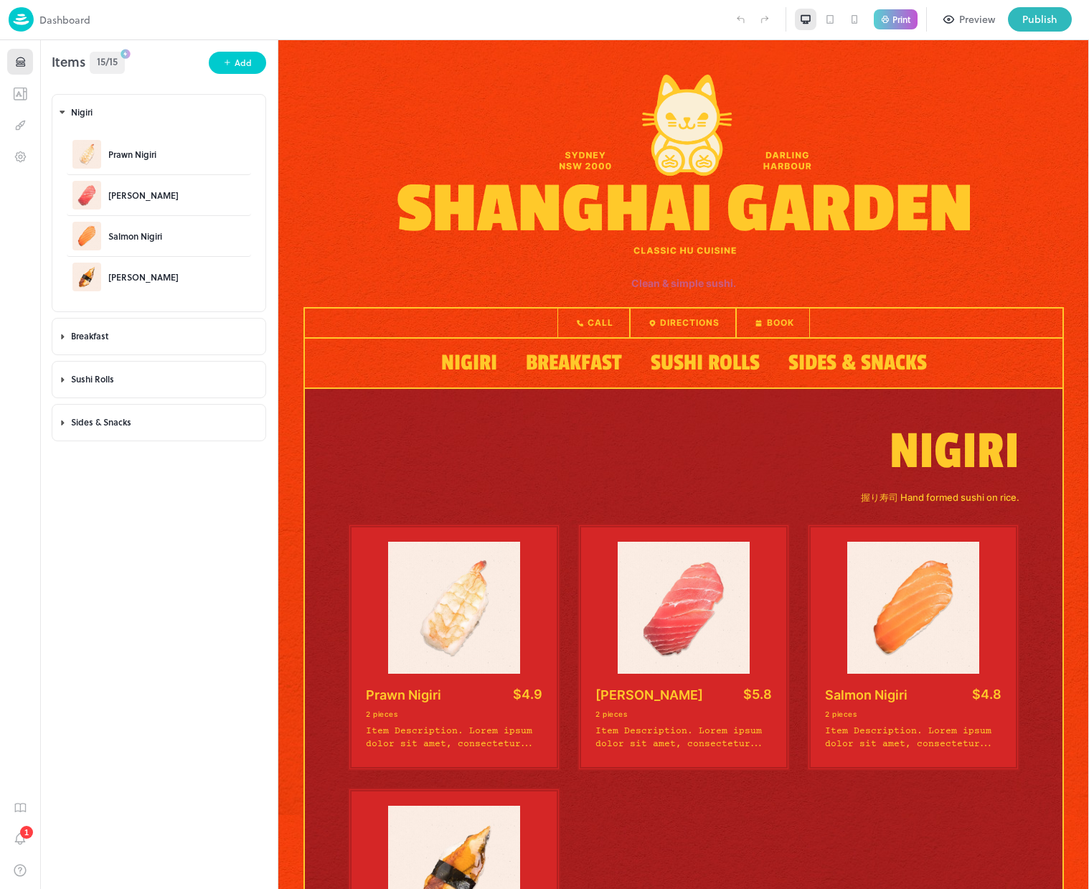
drag, startPoint x: 827, startPoint y: 26, endPoint x: 855, endPoint y: 18, distance: 29.1
click at [827, 26] on div at bounding box center [831, 20] width 22 height 22
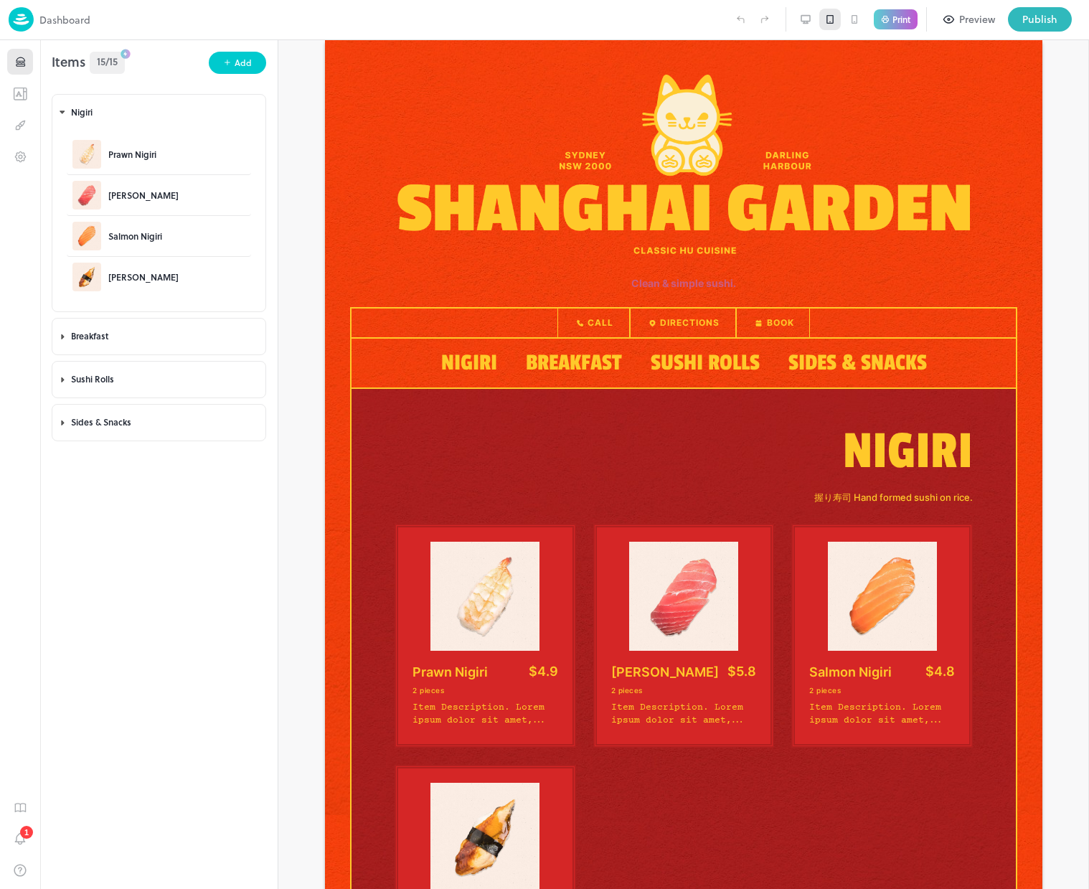
click at [855, 18] on icon at bounding box center [854, 19] width 11 height 11
